Goal: Find specific page/section: Find specific page/section

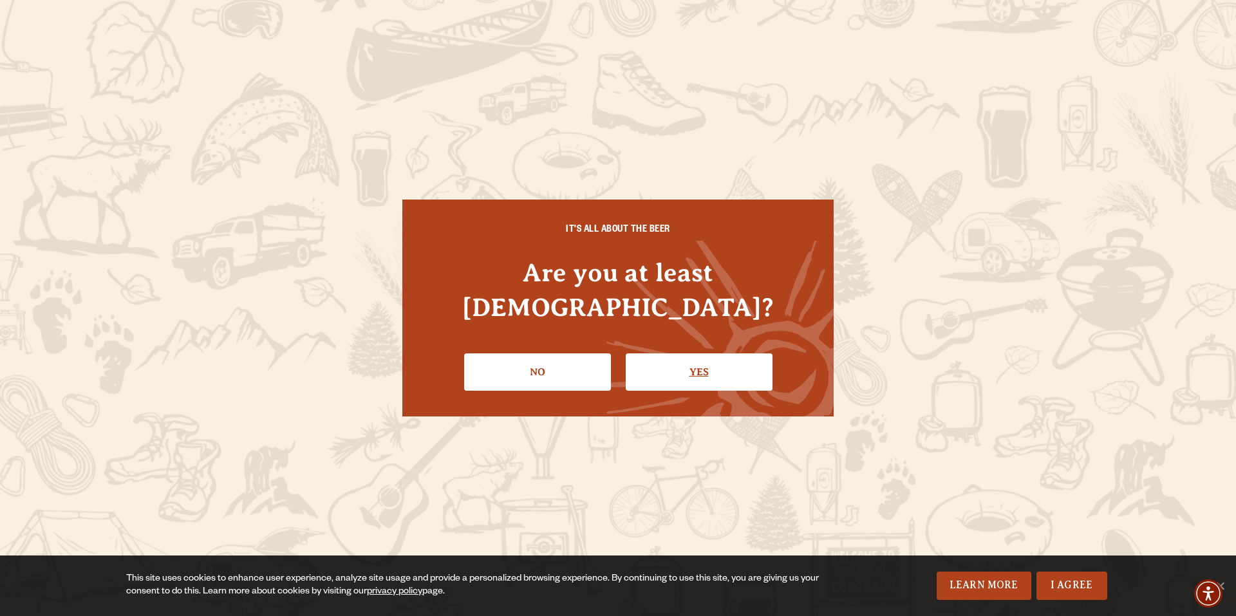
click at [706, 355] on link "Yes" at bounding box center [699, 372] width 147 height 37
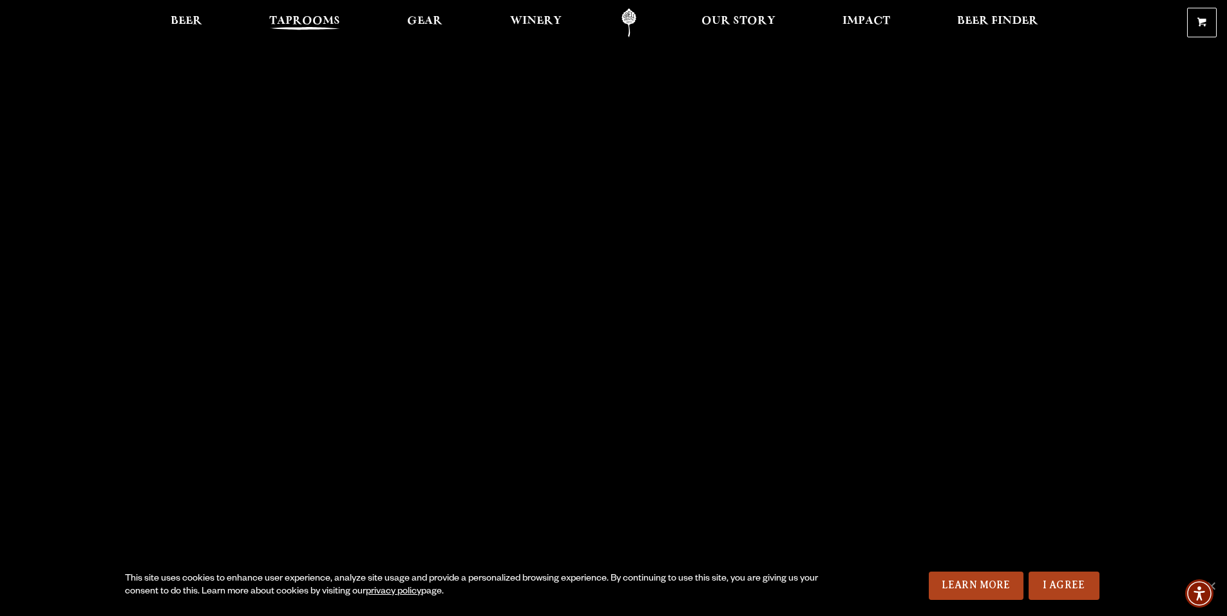
click at [292, 12] on link "Taprooms" at bounding box center [305, 22] width 88 height 29
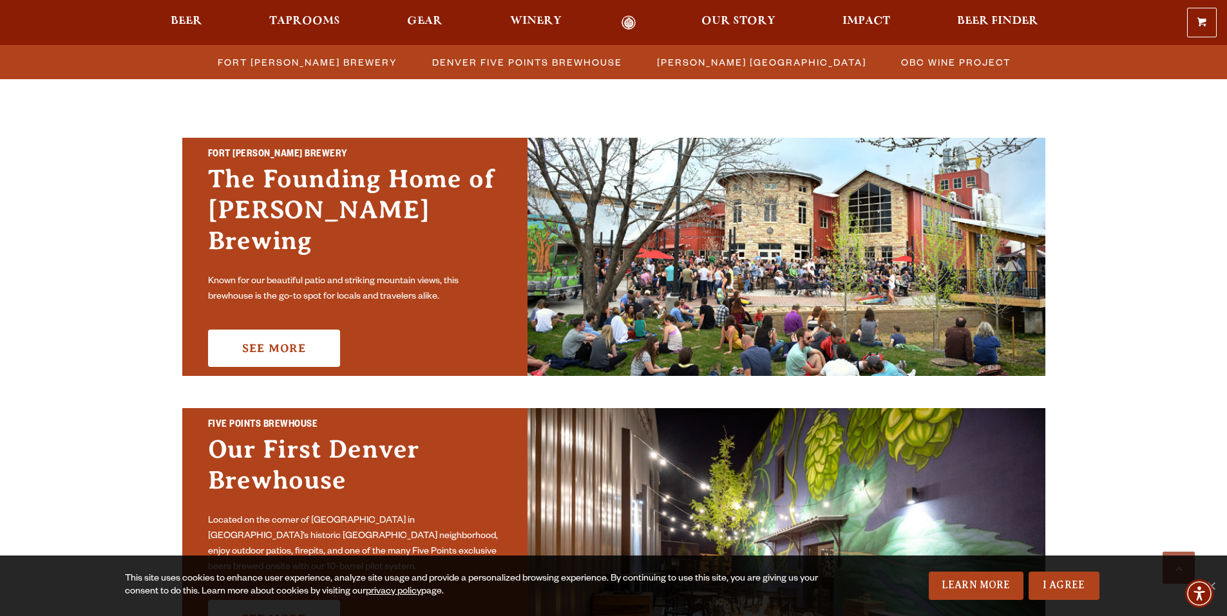
scroll to position [322, 0]
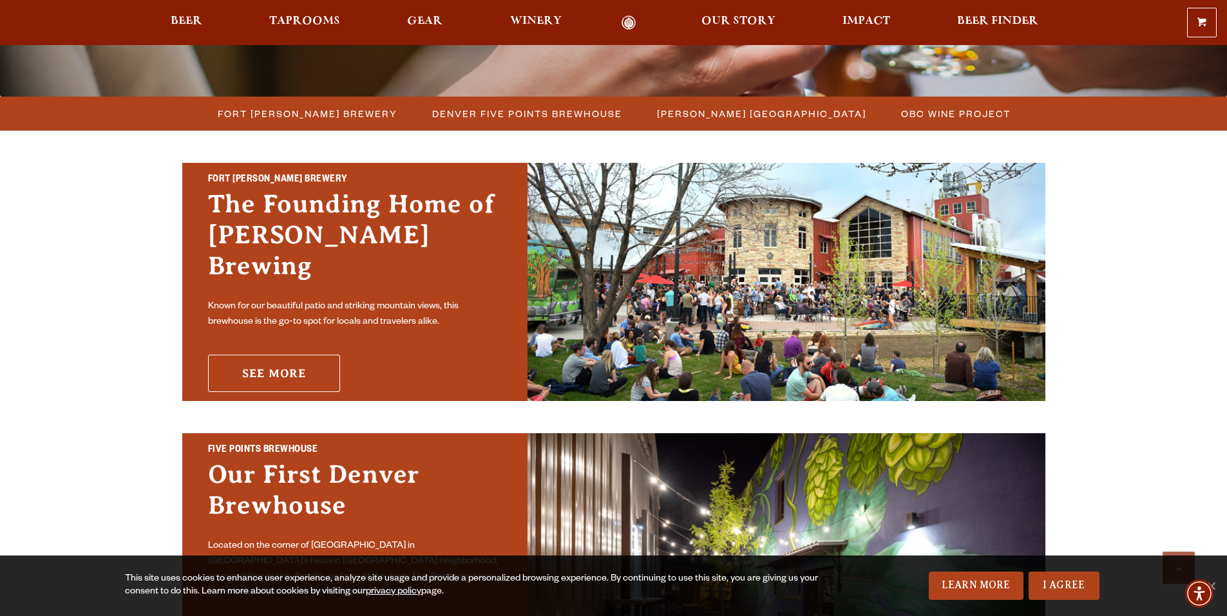
click at [274, 360] on link "See More" at bounding box center [274, 373] width 132 height 37
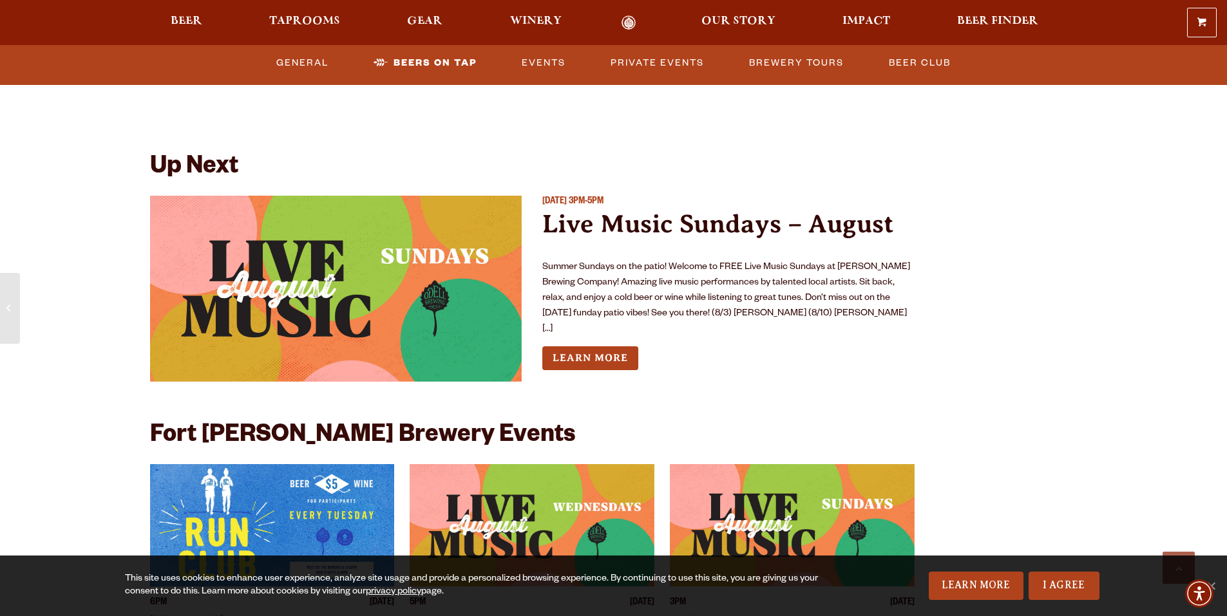
scroll to position [4701, 0]
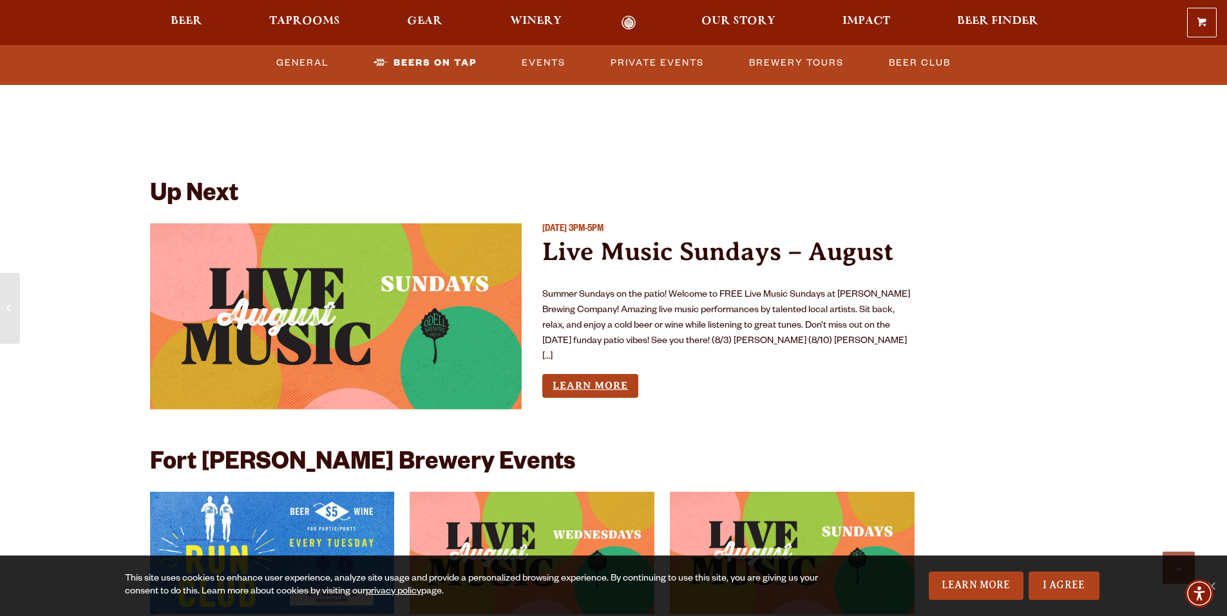
click at [597, 374] on link "Learn More" at bounding box center [590, 386] width 96 height 24
